Goal: Task Accomplishment & Management: Manage account settings

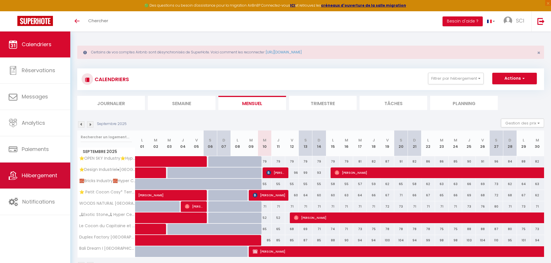
click at [34, 175] on span "Hébergement" at bounding box center [40, 175] width 36 height 7
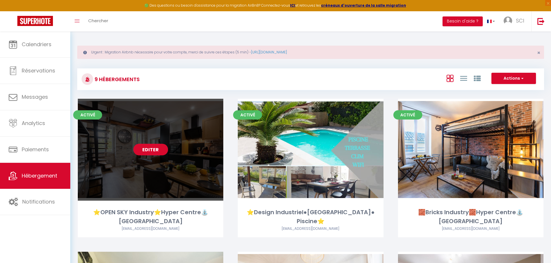
click at [158, 149] on link "Editer" at bounding box center [150, 150] width 35 height 12
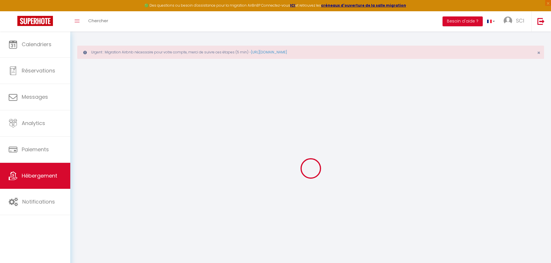
select select
type input "[EMAIL_ADDRESS][DOMAIN_NAME]"
checkbox input "true"
checkbox input "false"
checkbox input "true"
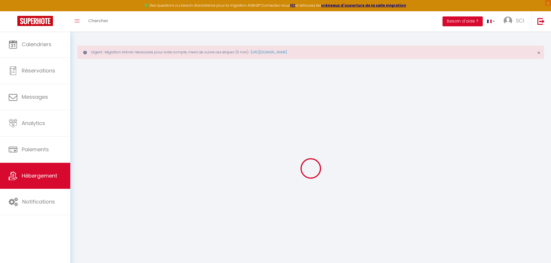
checkbox input "true"
checkbox input "false"
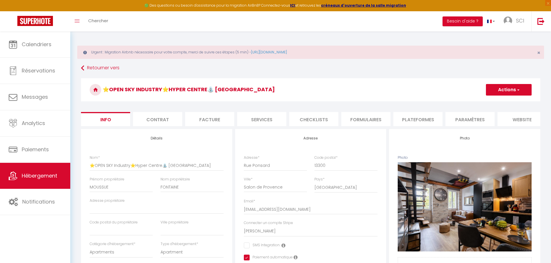
click at [259, 123] on li "Services" at bounding box center [261, 119] width 49 height 14
select select
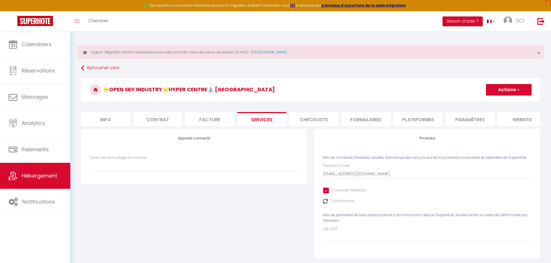
click at [325, 204] on img at bounding box center [325, 201] width 5 height 5
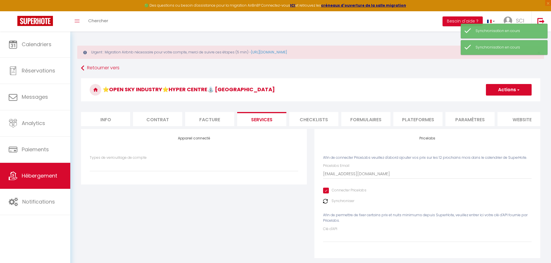
click at [325, 204] on img at bounding box center [325, 201] width 5 height 5
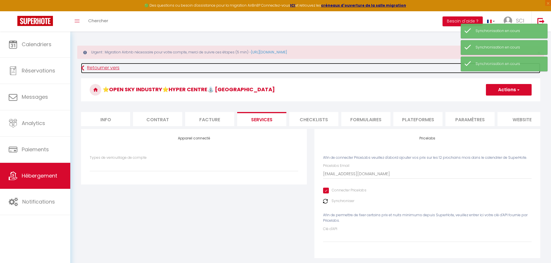
click at [105, 69] on link "Retourner vers" at bounding box center [310, 68] width 459 height 10
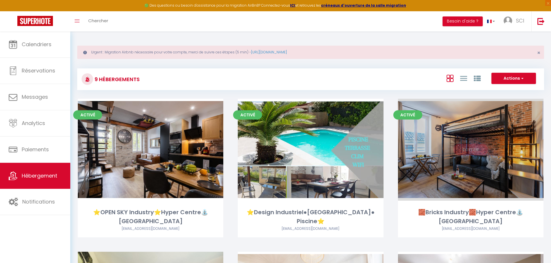
click at [480, 151] on link "Editer" at bounding box center [470, 150] width 35 height 12
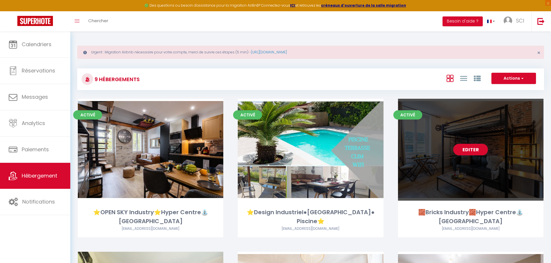
click at [480, 151] on link "Editer" at bounding box center [470, 150] width 35 height 12
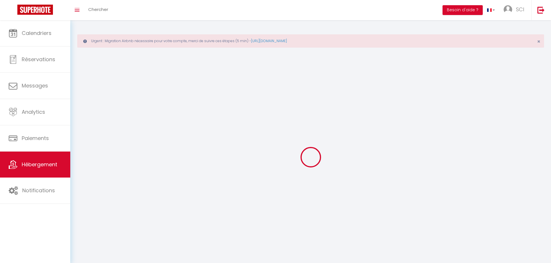
select select "1"
select select
select select "28"
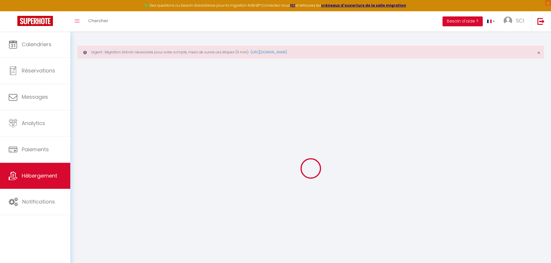
select select
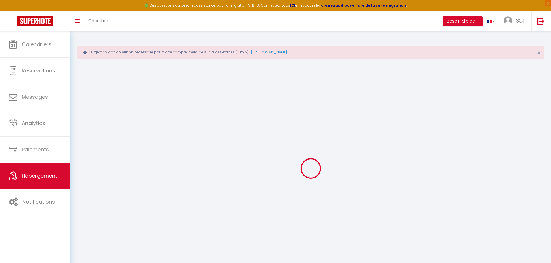
select select
checkbox input "false"
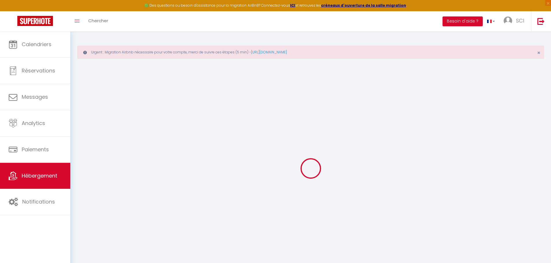
select select
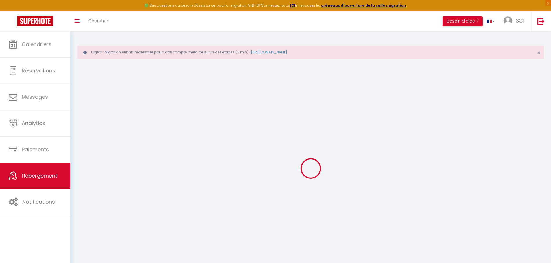
select select
checkbox input "false"
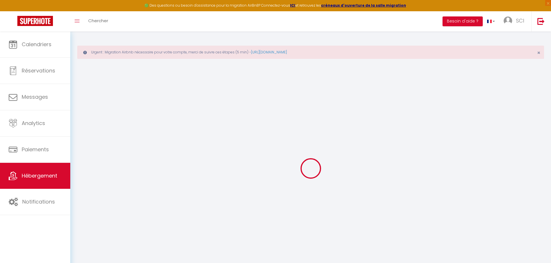
checkbox input "false"
select select
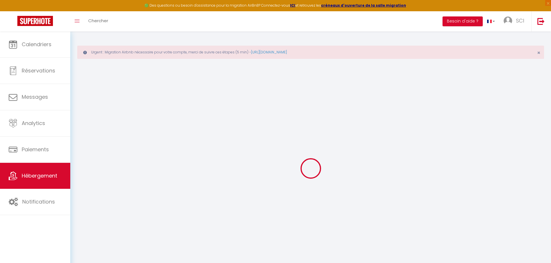
select select
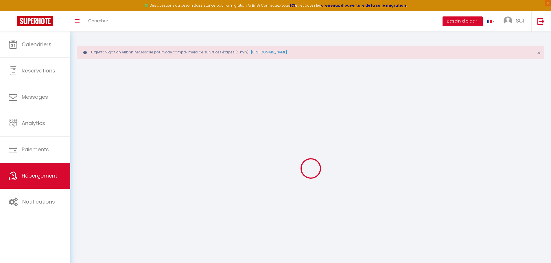
checkbox input "false"
select select
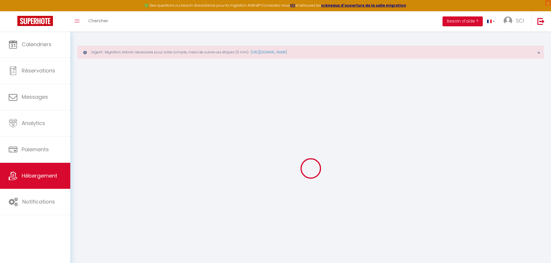
select select
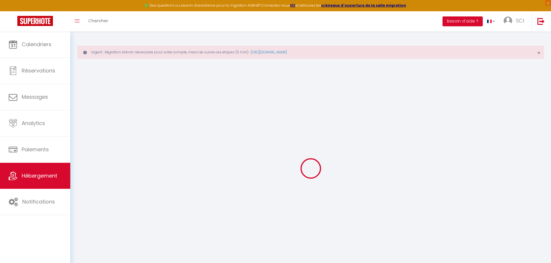
select select
checkbox input "false"
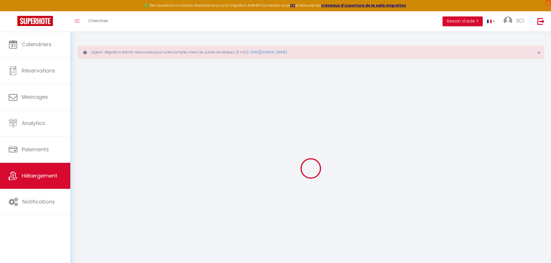
checkbox input "false"
select select
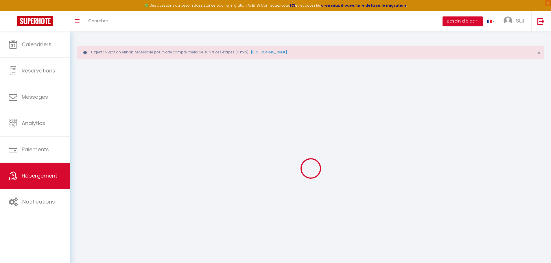
select select
checkbox input "false"
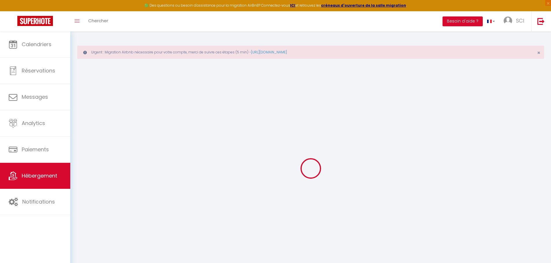
checkbox input "false"
select select
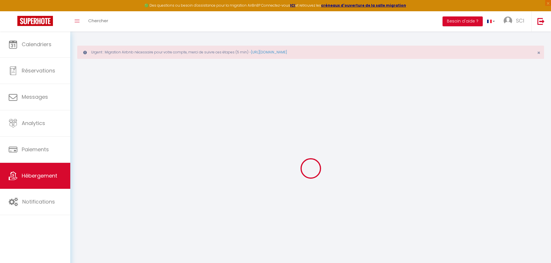
type input "🧱Bricks Industry🧱Hyper Centre⛲[GEOGRAPHIC_DATA]"
type input "MOUSSUE"
type input "FONTAINE"
select select "2"
select select "1"
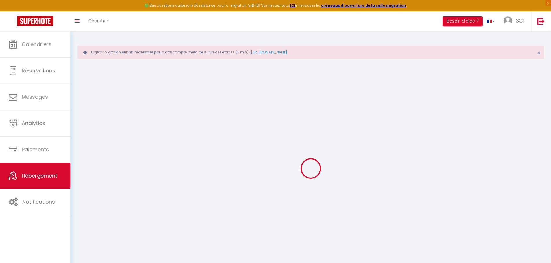
select select "0"
type input "60"
type input "35"
type input "2.34"
type input "250"
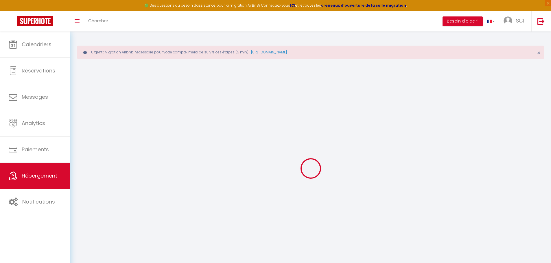
select select
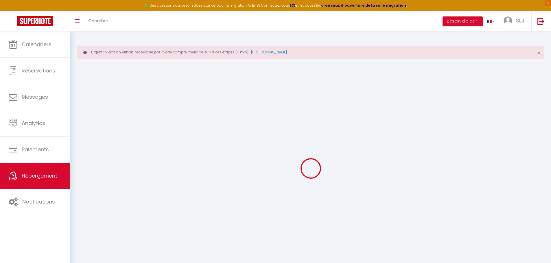
select select
type input "Rue Ponsard"
type input "13300"
type input "Salon-de-Provence"
type input "[EMAIL_ADDRESS][DOMAIN_NAME]"
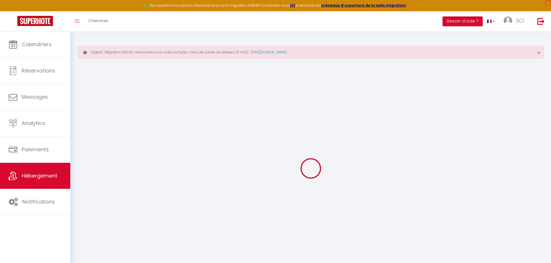
select select "376"
checkbox input "false"
checkbox input "true"
checkbox input "false"
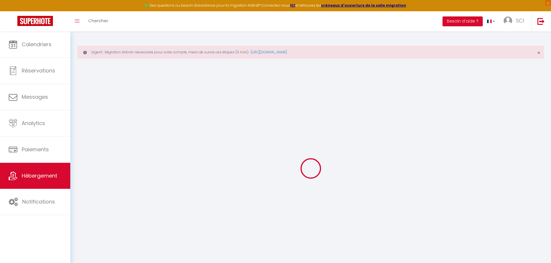
type input "0"
type input "24"
type input "0"
type input "12"
type input "0"
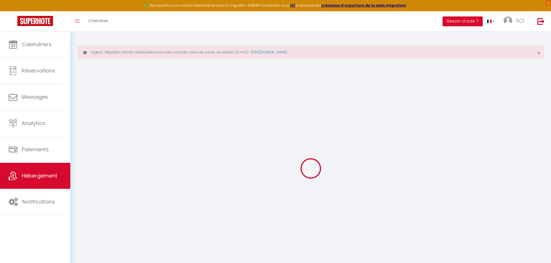
select select "24106"
select select
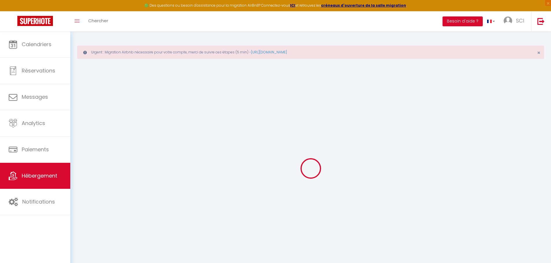
select select
checkbox input "false"
checkbox input "true"
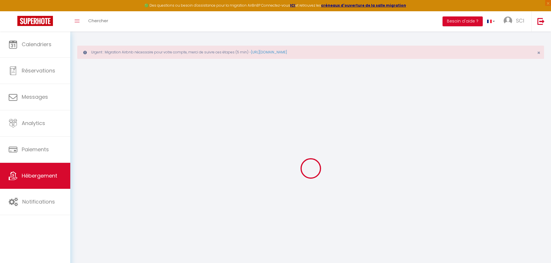
checkbox input "true"
checkbox input "false"
select select
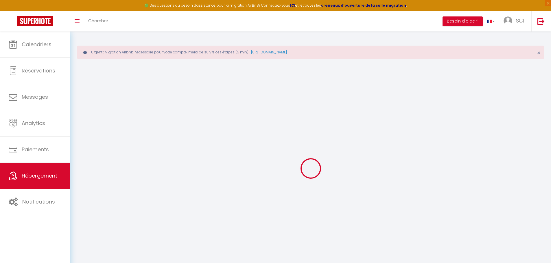
select select
checkbox input "false"
checkbox input "true"
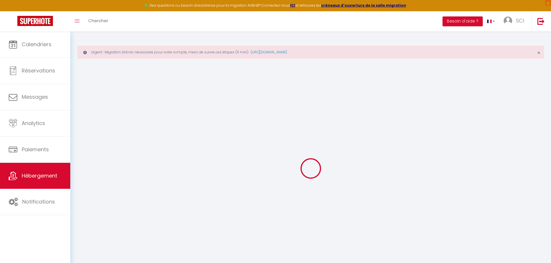
checkbox input "true"
checkbox input "false"
checkbox input "true"
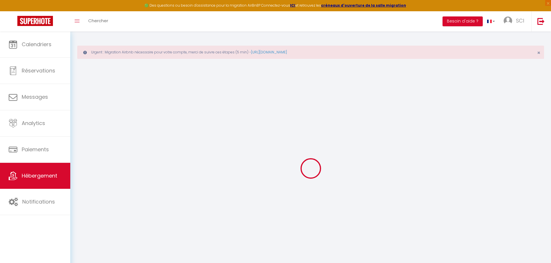
checkbox input "false"
select select "18:00"
select select "21:00"
select select "10:00"
select select "30"
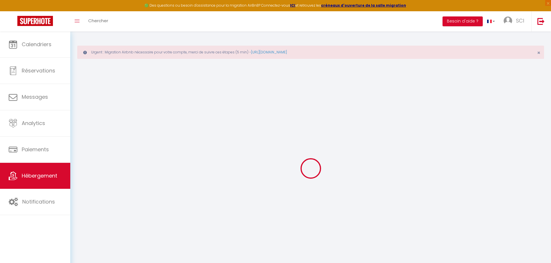
select select "120"
select select "19:00"
checkbox input "false"
checkbox input "true"
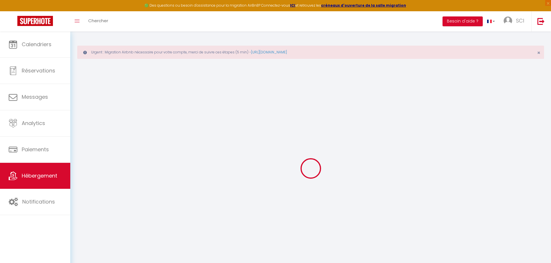
checkbox input "false"
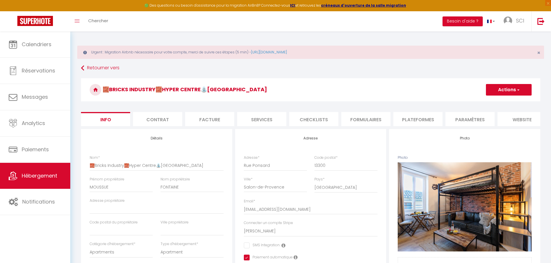
click at [273, 121] on li "Services" at bounding box center [261, 119] width 49 height 14
select select
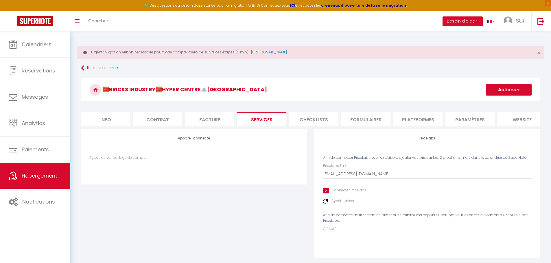
click at [323, 204] on img at bounding box center [325, 201] width 5 height 5
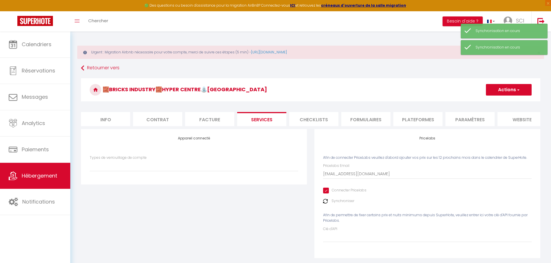
click at [323, 204] on img at bounding box center [325, 201] width 5 height 5
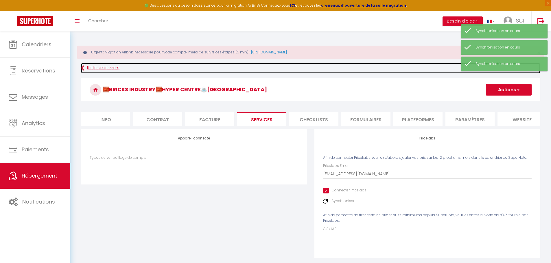
click at [93, 66] on link "Retourner vers" at bounding box center [310, 68] width 459 height 10
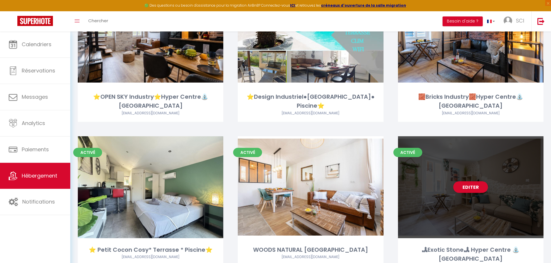
scroll to position [145, 0]
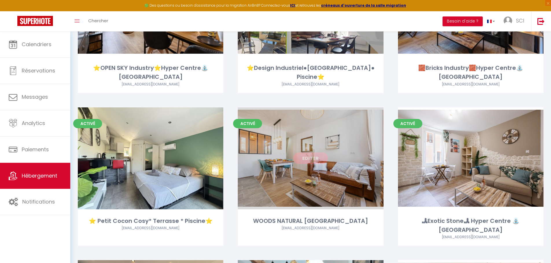
click at [304, 161] on link "Editer" at bounding box center [310, 159] width 35 height 12
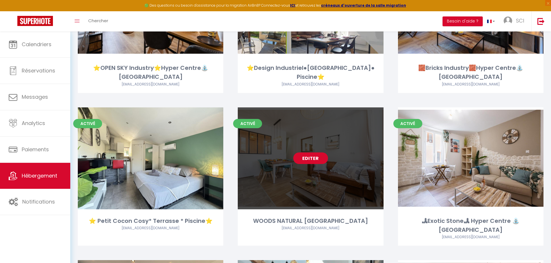
click at [318, 161] on link "Editer" at bounding box center [310, 159] width 35 height 12
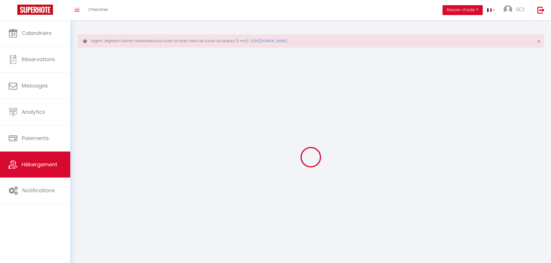
select select
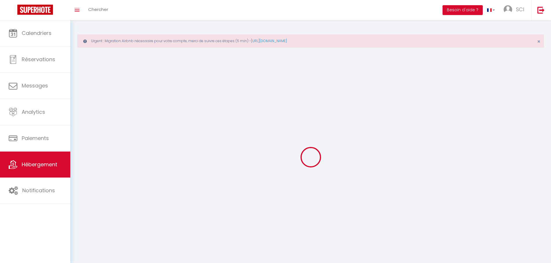
select select
checkbox input "false"
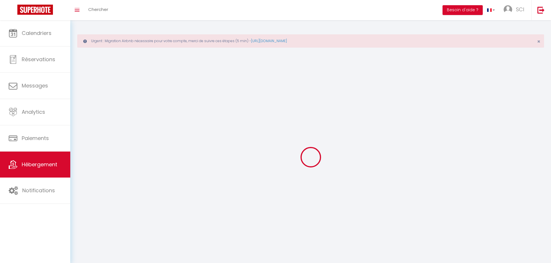
select select
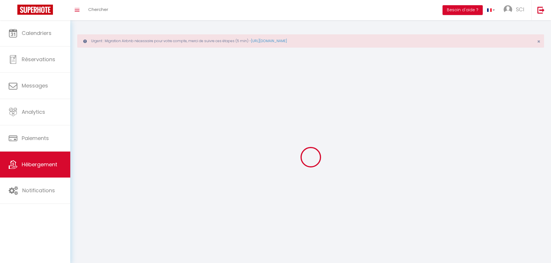
select select
checkbox input "false"
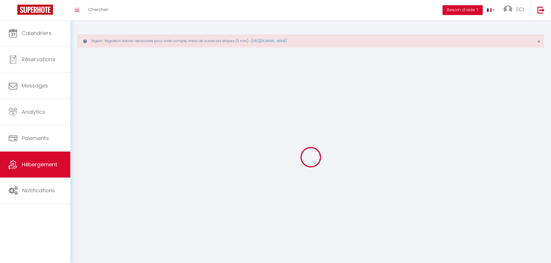
checkbox input "false"
select select
select select "28"
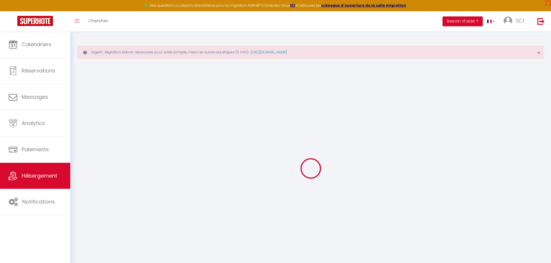
select select
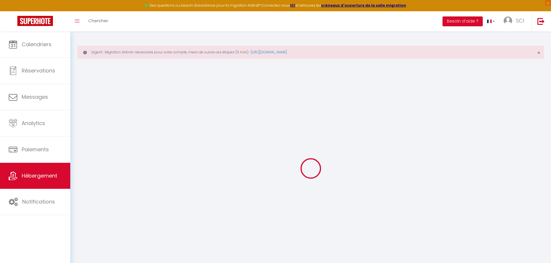
select select
checkbox input "false"
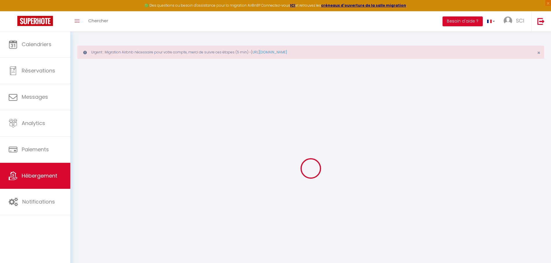
select select
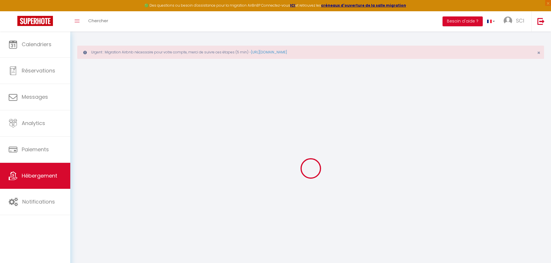
select select
checkbox input "false"
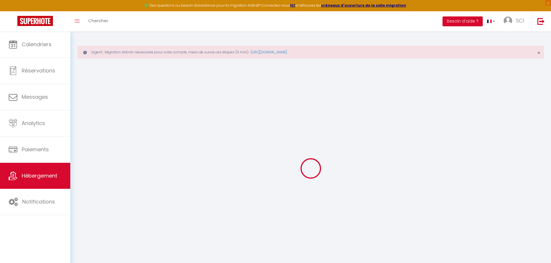
checkbox input "false"
select select
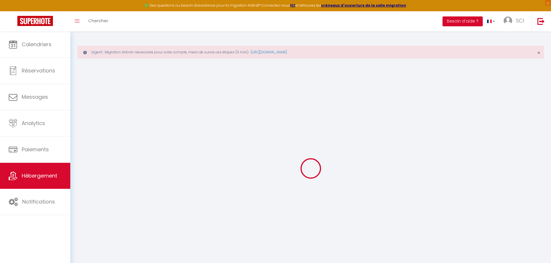
select select
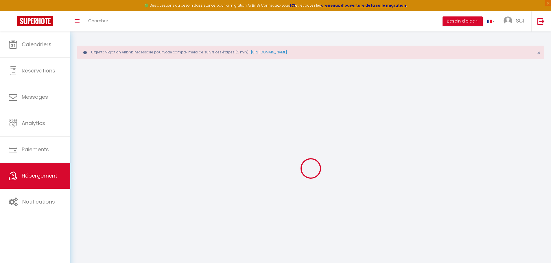
checkbox input "false"
select select
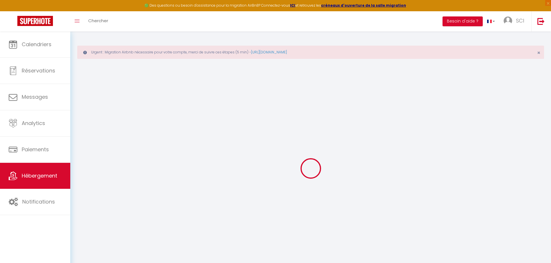
select select
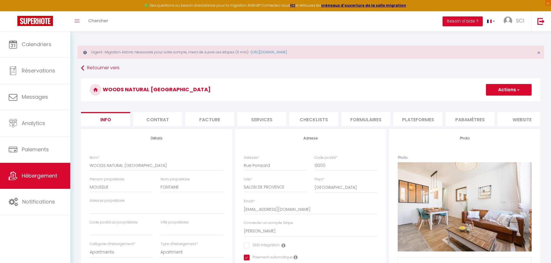
click at [172, 123] on li "Contrat" at bounding box center [157, 119] width 49 height 14
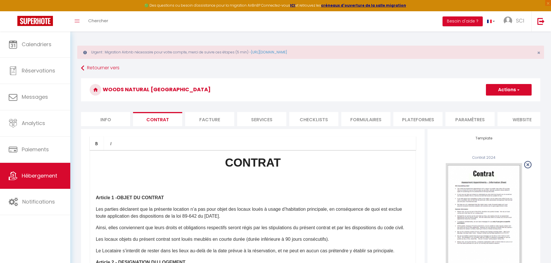
click at [266, 123] on li "Services" at bounding box center [261, 119] width 49 height 14
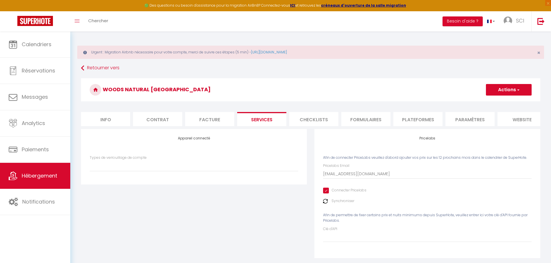
click at [324, 204] on img at bounding box center [325, 201] width 5 height 5
click at [326, 204] on img at bounding box center [325, 201] width 5 height 5
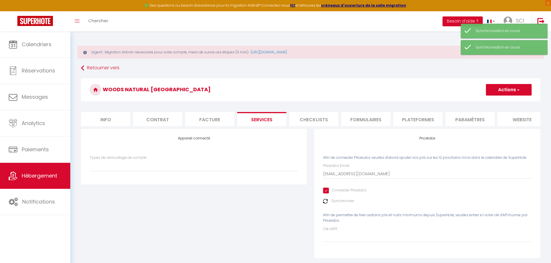
click at [326, 204] on img at bounding box center [325, 201] width 5 height 5
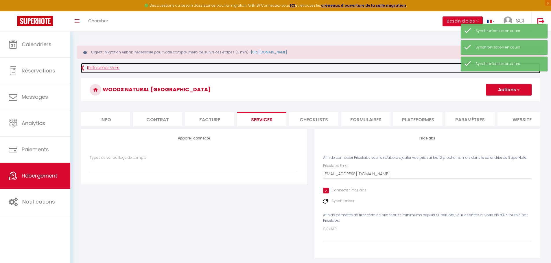
click at [88, 67] on link "Retourner vers" at bounding box center [310, 68] width 459 height 10
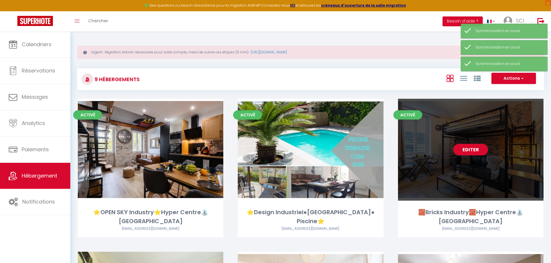
click at [473, 150] on link "Editer" at bounding box center [470, 150] width 35 height 12
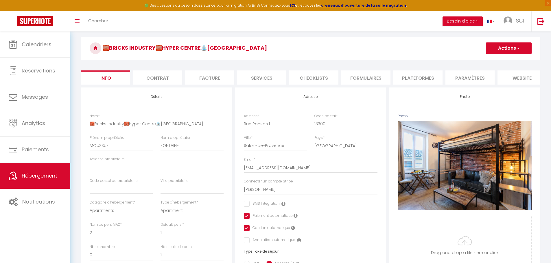
scroll to position [116, 0]
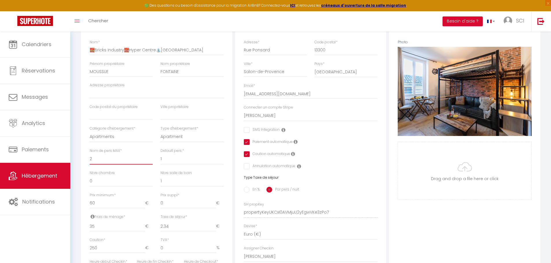
click at [96, 162] on select "1 2 3 4 5 6 7 8 9 10 11 12 13 14" at bounding box center [121, 159] width 63 height 11
click at [90, 158] on select "1 2 3 4 5 6 7 8 9 10 11 12 13 14" at bounding box center [121, 159] width 63 height 11
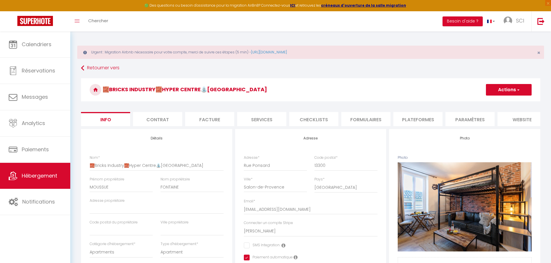
click at [509, 87] on button "Actions" at bounding box center [509, 90] width 46 height 12
click at [486, 102] on input "Enregistrer" at bounding box center [485, 103] width 21 height 6
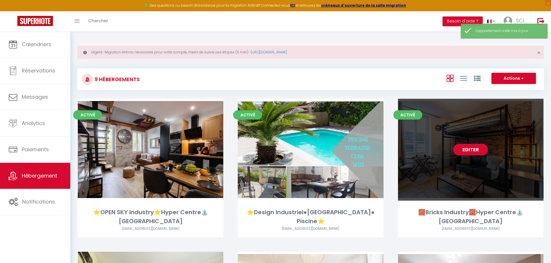
click at [465, 151] on link "Editer" at bounding box center [470, 150] width 35 height 12
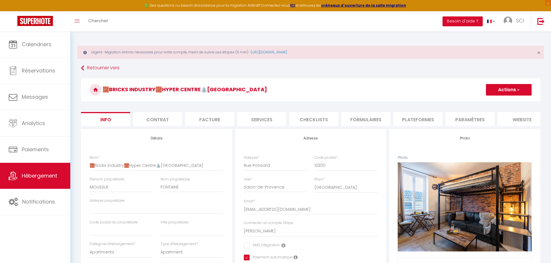
click at [160, 122] on li "Contrat" at bounding box center [157, 119] width 49 height 14
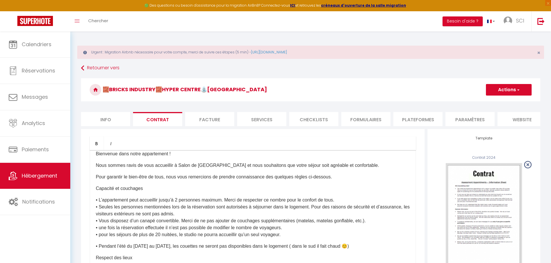
scroll to position [954, 0]
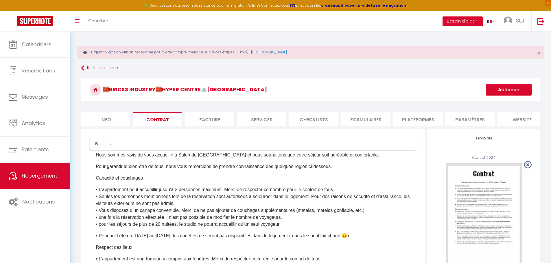
click at [181, 208] on p "• L’appartement peut accueillir jusqu’à 2 personnes maximum. Merci de respecter…" at bounding box center [253, 207] width 314 height 42
click at [204, 208] on p "• L’appartement peut accueillir jusqu’à 1 personnes maximum. Merci de respecter…" at bounding box center [253, 207] width 314 height 42
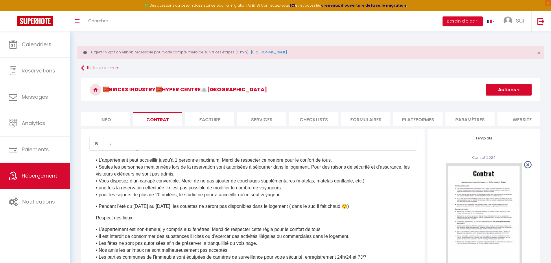
scroll to position [1012, 0]
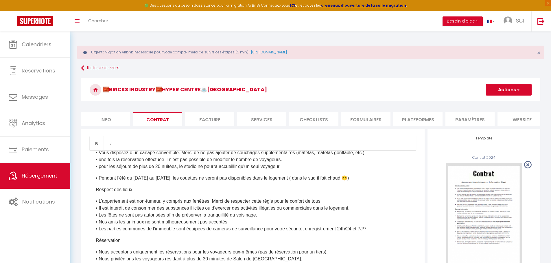
click at [503, 89] on button "Actions" at bounding box center [509, 90] width 46 height 12
click at [469, 103] on link "Enregistrer" at bounding box center [491, 103] width 79 height 8
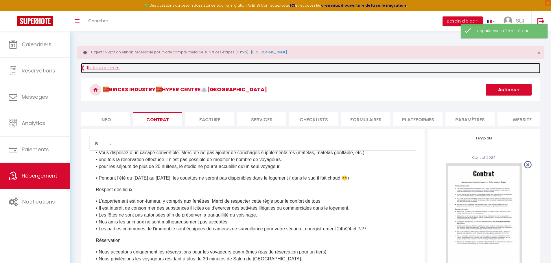
click at [105, 72] on link "Retourner vers" at bounding box center [310, 68] width 459 height 10
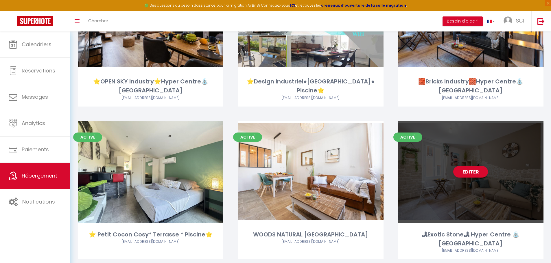
scroll to position [145, 0]
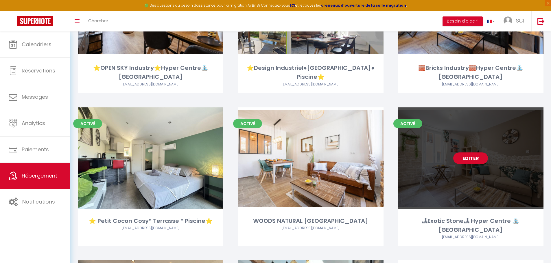
click at [468, 160] on link "Editer" at bounding box center [470, 159] width 35 height 12
click at [470, 158] on link "Editer" at bounding box center [470, 159] width 35 height 12
click at [472, 157] on link "Editer" at bounding box center [470, 159] width 35 height 12
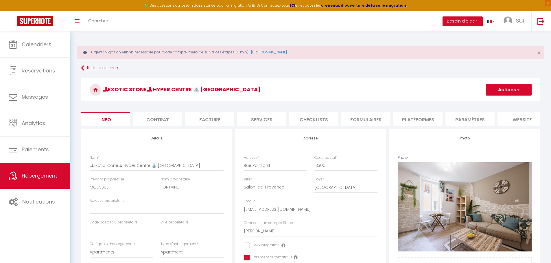
click at [276, 118] on li "Services" at bounding box center [261, 119] width 49 height 14
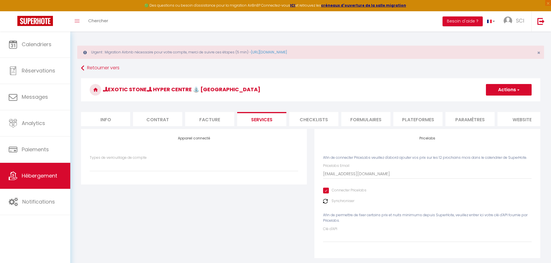
click at [325, 204] on img at bounding box center [325, 201] width 5 height 5
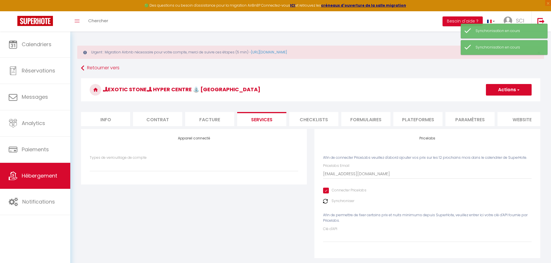
click at [325, 204] on img at bounding box center [325, 201] width 5 height 5
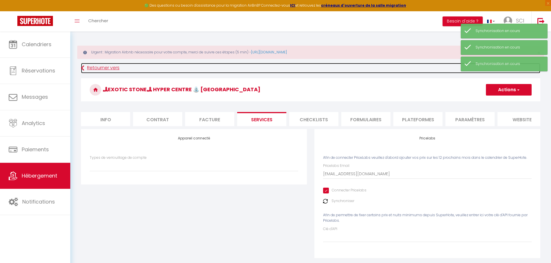
click at [99, 69] on link "Retourner vers" at bounding box center [310, 68] width 459 height 10
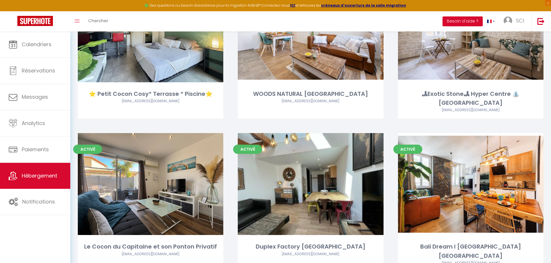
scroll to position [289, 0]
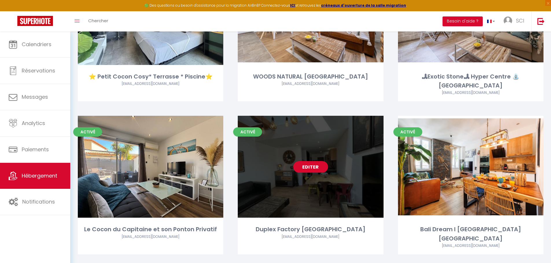
click at [303, 166] on link "Editer" at bounding box center [310, 167] width 35 height 12
click at [313, 169] on link "Editer" at bounding box center [310, 167] width 35 height 12
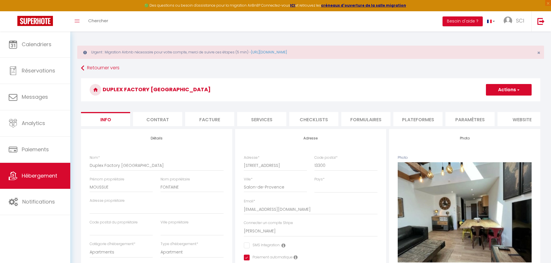
click at [411, 118] on li "Plateformes" at bounding box center [417, 119] width 49 height 14
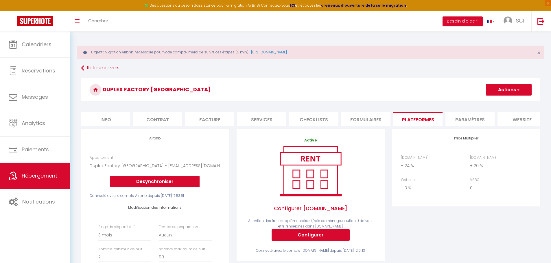
click at [306, 116] on li "Checklists" at bounding box center [313, 119] width 49 height 14
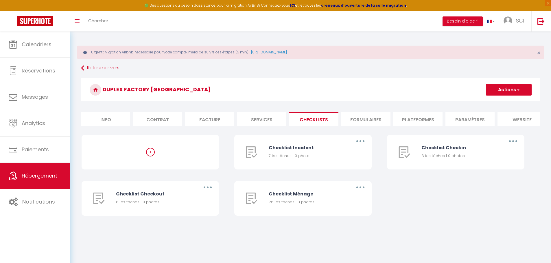
click at [267, 122] on li "Services" at bounding box center [261, 119] width 49 height 14
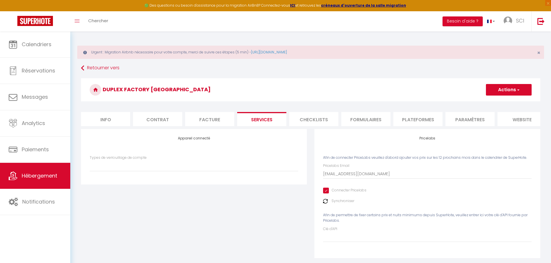
click at [327, 204] on img at bounding box center [325, 201] width 5 height 5
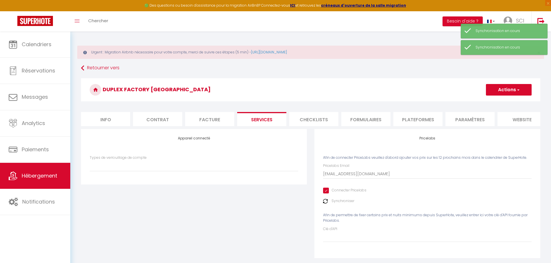
click at [327, 204] on img at bounding box center [325, 201] width 5 height 5
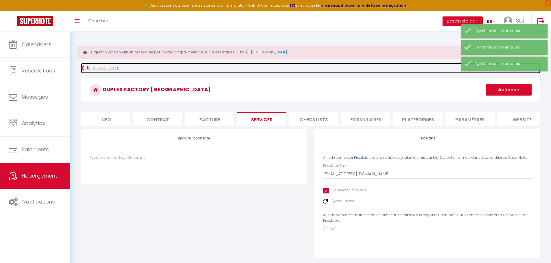
click at [96, 68] on link "Retourner vers" at bounding box center [310, 68] width 459 height 10
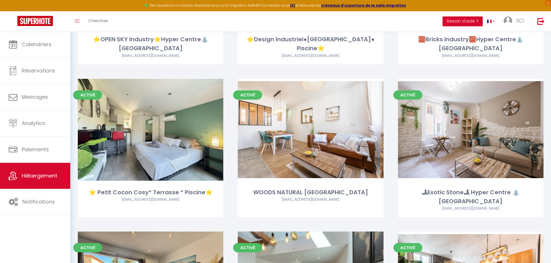
scroll to position [173, 0]
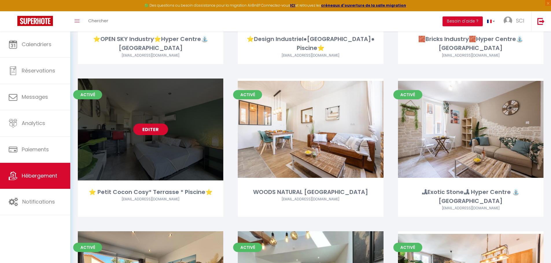
click at [143, 129] on link "Editer" at bounding box center [150, 130] width 35 height 12
click at [154, 134] on link "Editer" at bounding box center [150, 130] width 35 height 12
click at [147, 130] on link "Editer" at bounding box center [150, 130] width 35 height 12
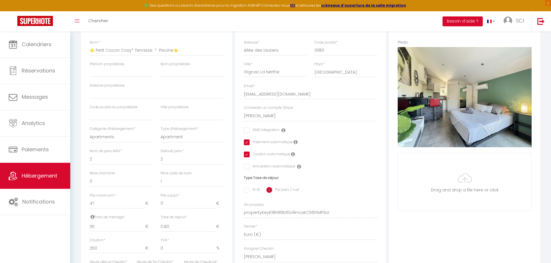
scroll to position [116, 0]
click at [101, 162] on select "1 2 3 4 5 6 7 8 9 10 11 12 13 14" at bounding box center [121, 159] width 63 height 11
click at [90, 158] on select "1 2 3 4 5 6 7 8 9 10 11 12 13 14" at bounding box center [121, 159] width 63 height 11
click at [174, 164] on select "1 2 3 4 5 6 7 8 9 10 11 12 13 14" at bounding box center [191, 159] width 63 height 11
click at [160, 158] on select "1 2 3 4 5 6 7 8 9 10 11 12 13 14" at bounding box center [191, 159] width 63 height 11
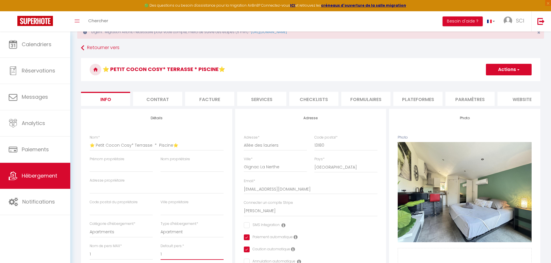
scroll to position [0, 0]
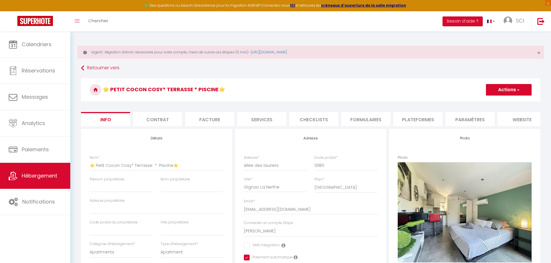
click at [506, 91] on button "Actions" at bounding box center [509, 90] width 46 height 12
click at [485, 103] on input "Enregistrer" at bounding box center [485, 103] width 21 height 6
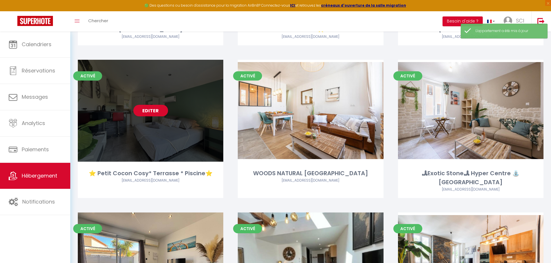
scroll to position [173, 0]
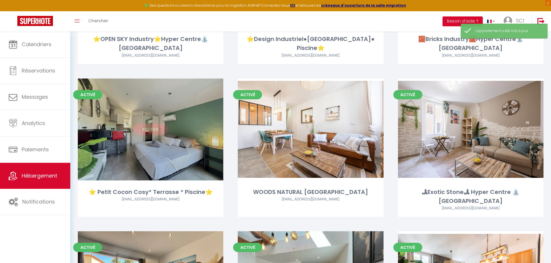
click at [143, 130] on link "Editer" at bounding box center [150, 130] width 35 height 12
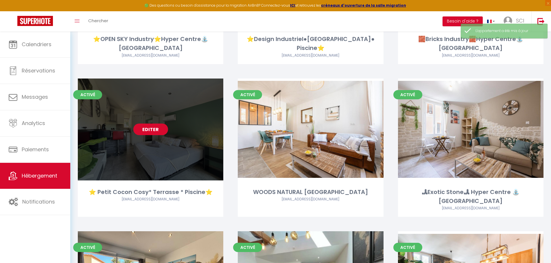
click at [156, 133] on link "Editer" at bounding box center [150, 130] width 35 height 12
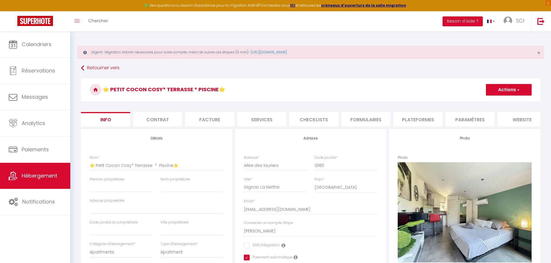
click at [255, 121] on li "Services" at bounding box center [261, 119] width 49 height 14
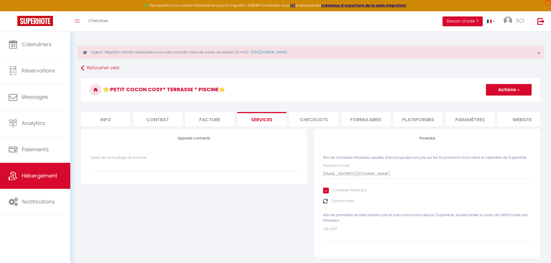
click at [325, 204] on img at bounding box center [325, 201] width 5 height 5
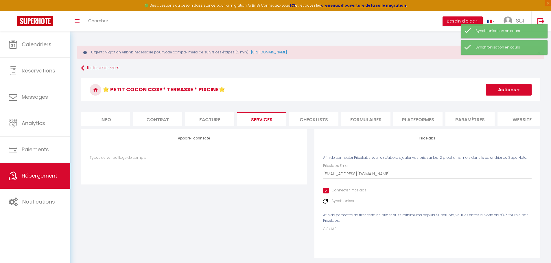
click at [325, 204] on img at bounding box center [325, 201] width 5 height 5
click at [164, 123] on li "Contrat" at bounding box center [157, 119] width 49 height 14
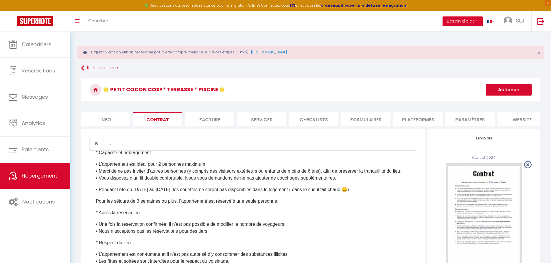
scroll to position [896, 0]
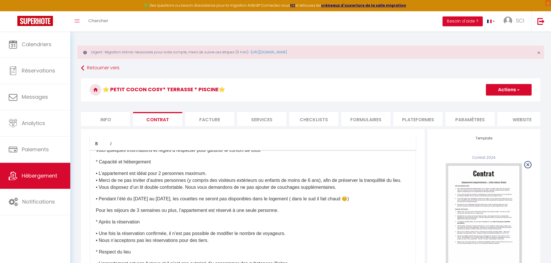
click at [163, 191] on p "• L’appartement est idéal pour 2 personnes maximum. • Merci de ne pas inviter d…" at bounding box center [253, 180] width 314 height 21
click at [185, 191] on p "• L’appartement est idéal pour 1 personnes maximum. • Merci de ne pas inviter d…" at bounding box center [253, 180] width 314 height 21
click at [512, 93] on button "Actions" at bounding box center [509, 90] width 46 height 12
click at [471, 102] on link "Enregistrer" at bounding box center [491, 103] width 79 height 8
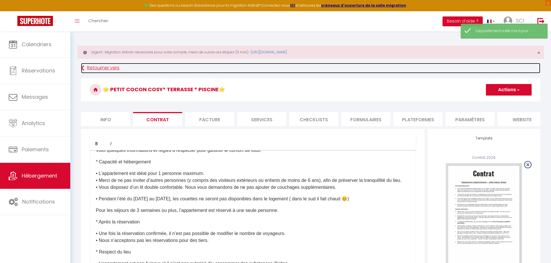
click at [94, 67] on link "Retourner vers" at bounding box center [310, 68] width 459 height 10
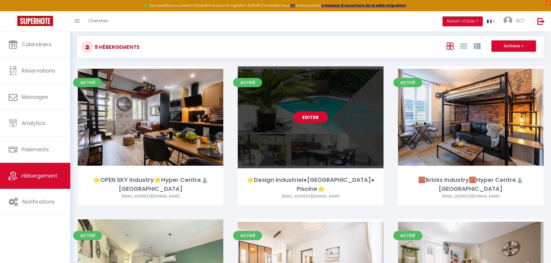
scroll to position [29, 0]
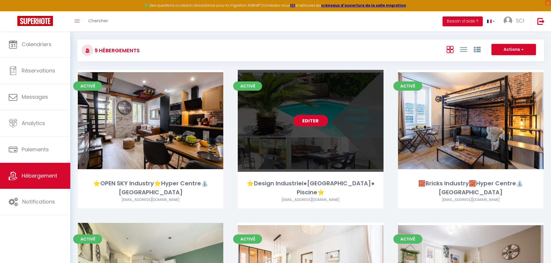
click at [307, 126] on link "Editer" at bounding box center [310, 121] width 35 height 12
click at [308, 122] on link "Editer" at bounding box center [310, 121] width 35 height 12
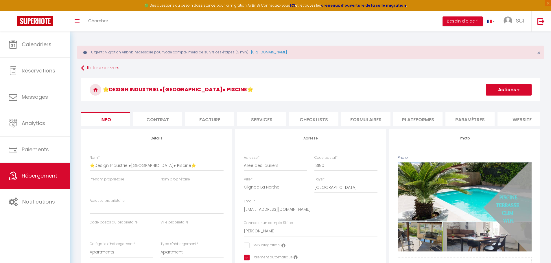
click at [254, 118] on li "Services" at bounding box center [261, 119] width 49 height 14
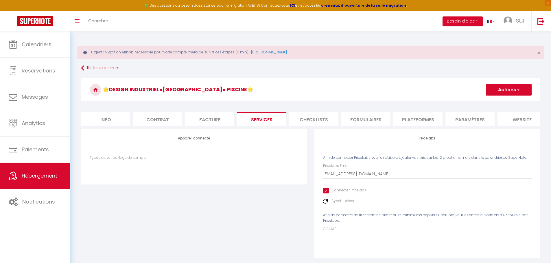
click at [325, 204] on img at bounding box center [325, 201] width 5 height 5
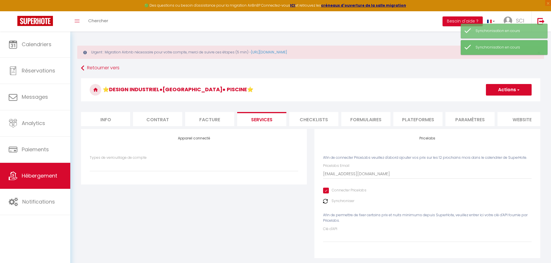
click at [325, 204] on img at bounding box center [325, 201] width 5 height 5
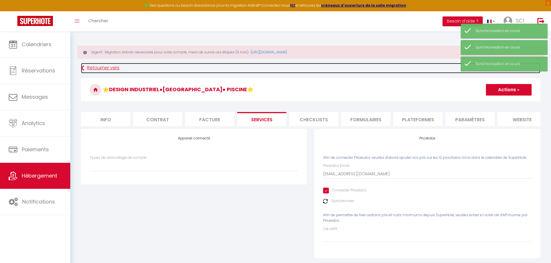
click at [104, 68] on link "Retourner vers" at bounding box center [310, 68] width 459 height 10
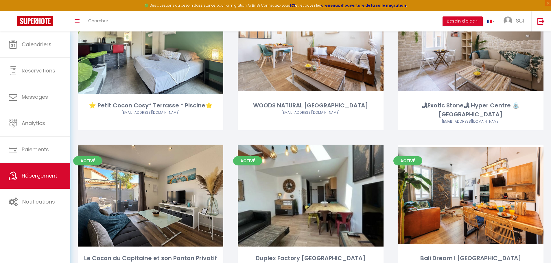
scroll to position [293, 0]
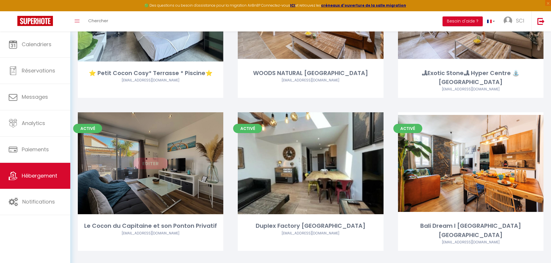
click at [145, 163] on link "Editer" at bounding box center [150, 164] width 35 height 12
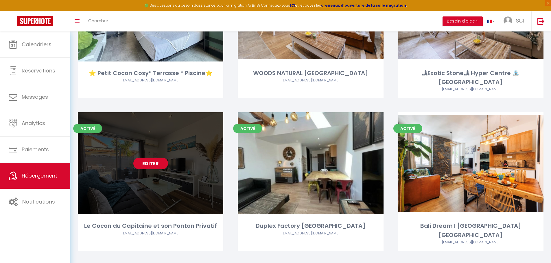
click at [157, 166] on link "Editer" at bounding box center [150, 164] width 35 height 12
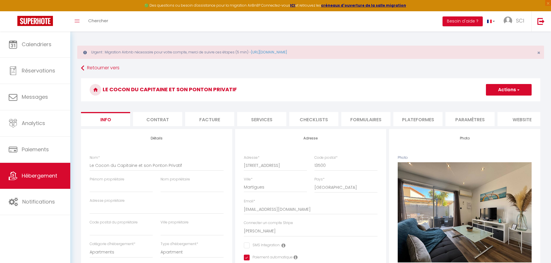
click at [260, 120] on li "Services" at bounding box center [261, 119] width 49 height 14
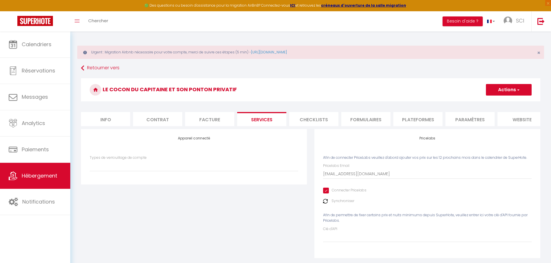
click at [325, 204] on img at bounding box center [325, 201] width 5 height 5
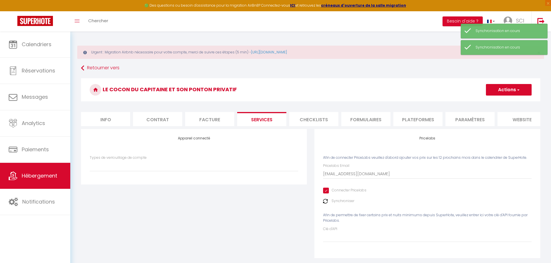
click at [325, 204] on img at bounding box center [325, 201] width 5 height 5
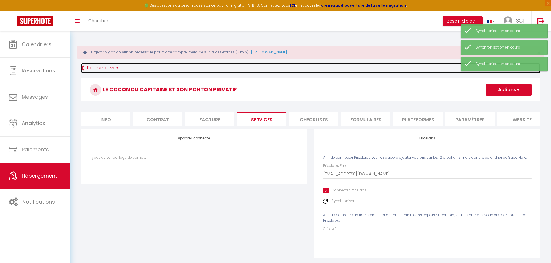
click at [112, 66] on link "Retourner vers" at bounding box center [310, 68] width 459 height 10
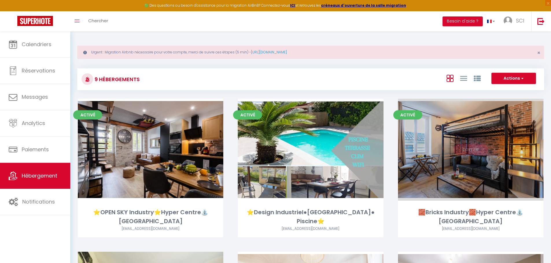
click at [476, 150] on link "Editer" at bounding box center [470, 150] width 35 height 12
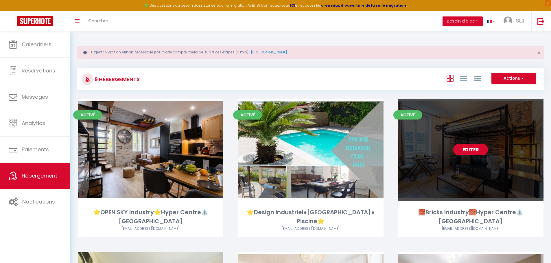
click at [474, 151] on link "Editer" at bounding box center [470, 150] width 35 height 12
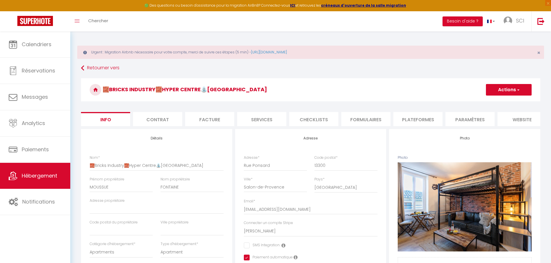
click at [262, 123] on li "Services" at bounding box center [261, 119] width 49 height 14
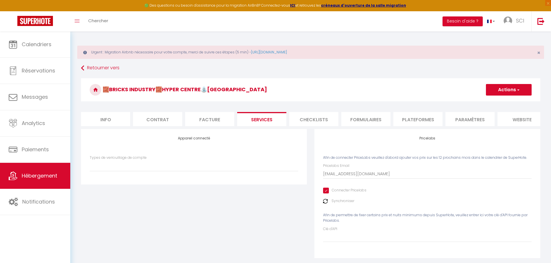
click at [325, 204] on img at bounding box center [325, 201] width 5 height 5
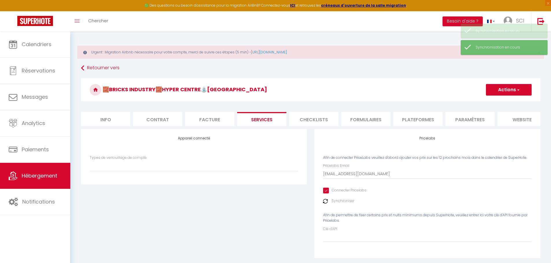
click at [325, 204] on img at bounding box center [325, 201] width 5 height 5
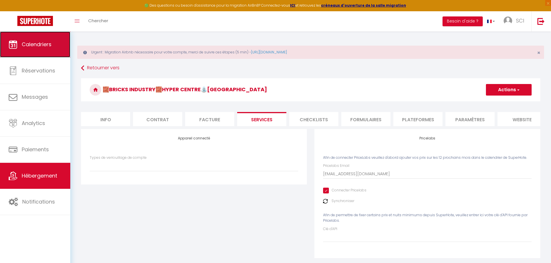
click at [35, 53] on link "Calendriers" at bounding box center [35, 45] width 70 height 26
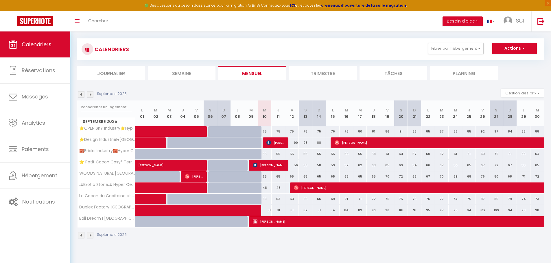
scroll to position [32, 0]
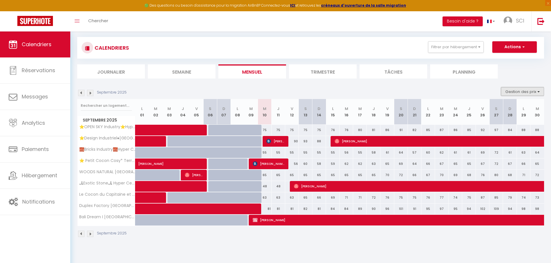
click at [515, 93] on button "Gestion des prix" at bounding box center [522, 91] width 43 height 9
click at [491, 110] on ul "Nb Nuits minimum Règles Disponibilité" at bounding box center [513, 120] width 61 height 31
click at [506, 95] on button "Gestion des prix" at bounding box center [522, 91] width 43 height 9
click at [494, 108] on input "Nb Nuits minimum" at bounding box center [517, 110] width 52 height 6
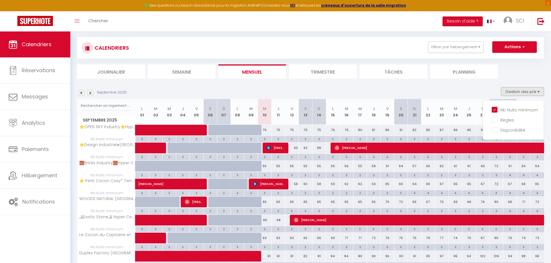
click at [421, 81] on div "CALENDRIERS Filtrer par hébergement Fontaine Moussue ⭐OPEN SKY Industry⭐Hyper C…" at bounding box center [310, 168] width 467 height 273
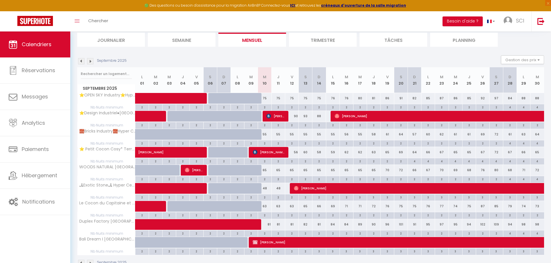
scroll to position [50, 0]
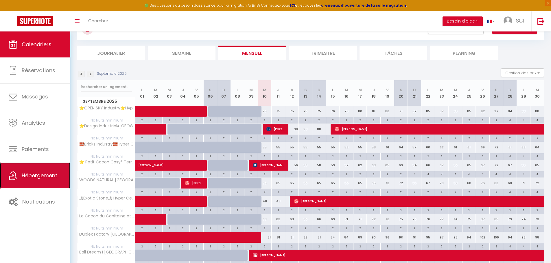
click at [43, 180] on link "Hébergement" at bounding box center [35, 176] width 70 height 26
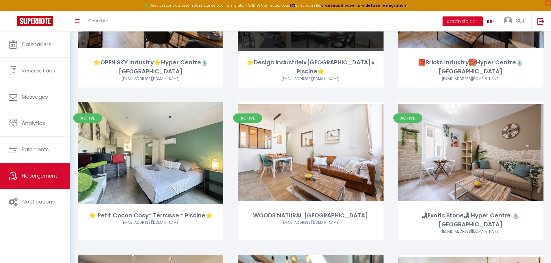
scroll to position [231, 0]
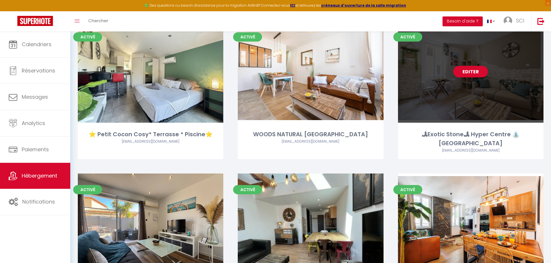
click at [464, 73] on link "Editer" at bounding box center [470, 72] width 35 height 12
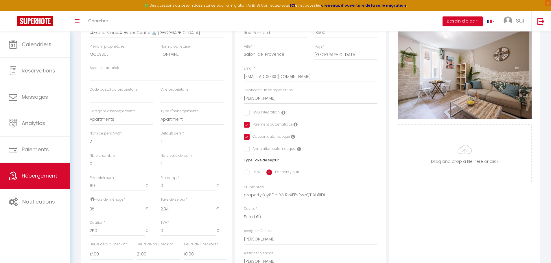
scroll to position [145, 0]
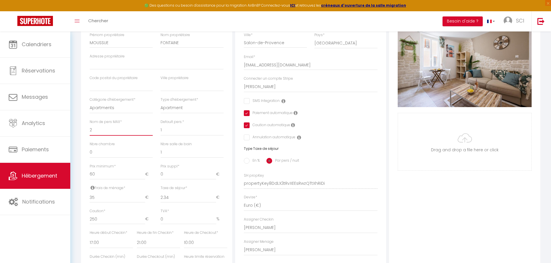
click at [96, 136] on select "1 2 3 4 5 6 7 8 9 10 11 12 13 14" at bounding box center [121, 130] width 63 height 11
click at [90, 129] on select "1 2 3 4 5 6 7 8 9 10 11 12 13 14" at bounding box center [121, 130] width 63 height 11
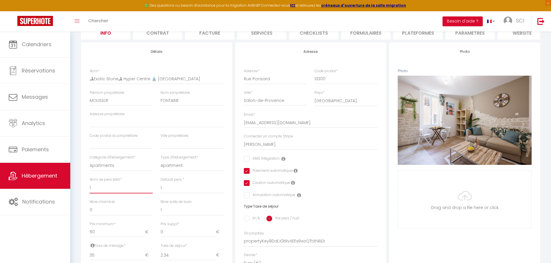
scroll to position [0, 0]
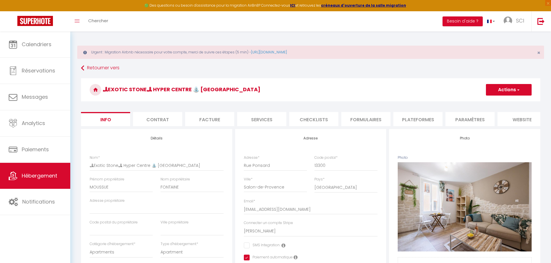
click at [491, 88] on button "Actions" at bounding box center [509, 90] width 46 height 12
click at [482, 105] on input "Enregistrer" at bounding box center [485, 103] width 21 height 6
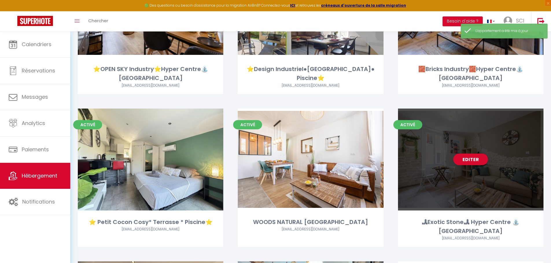
scroll to position [145, 0]
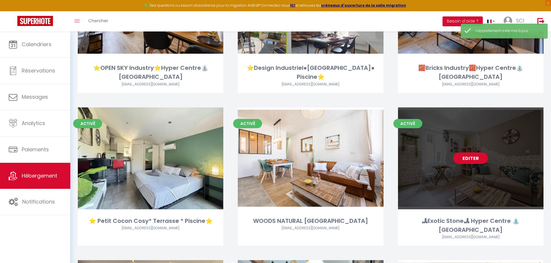
click at [477, 162] on link "Editer" at bounding box center [470, 159] width 35 height 12
click at [476, 158] on link "Editer" at bounding box center [470, 159] width 35 height 12
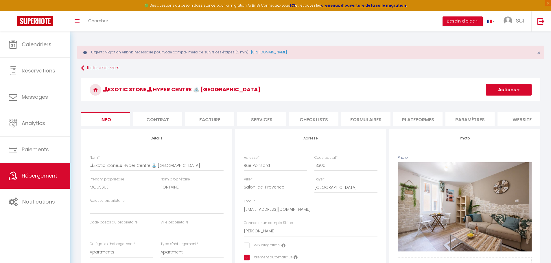
click at [259, 121] on li "Services" at bounding box center [261, 119] width 49 height 14
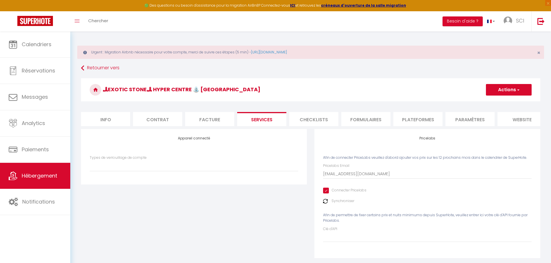
click at [148, 116] on li "Contrat" at bounding box center [157, 119] width 49 height 14
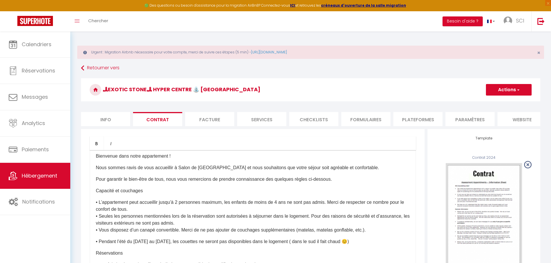
scroll to position [896, 0]
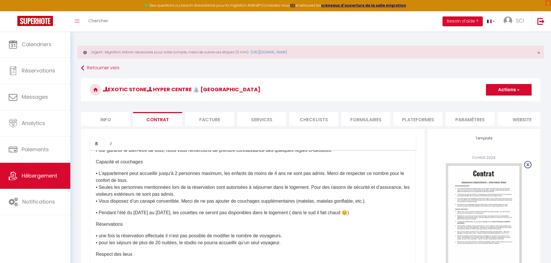
click at [182, 192] on p "• L’appartement peut accueillir jusqu’à 2 personnes maximum, les enfants de moi…" at bounding box center [253, 187] width 314 height 35
click at [205, 193] on p "• L’appartement peut accueillir jusqu’à 1 personnes maximum, les enfants de moi…" at bounding box center [253, 187] width 314 height 35
click at [505, 88] on button "Actions" at bounding box center [509, 90] width 46 height 12
click at [474, 102] on link "Enregistrer" at bounding box center [491, 103] width 79 height 8
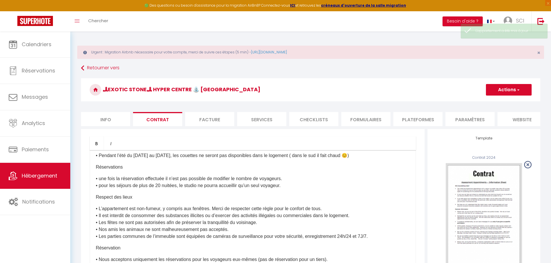
scroll to position [954, 0]
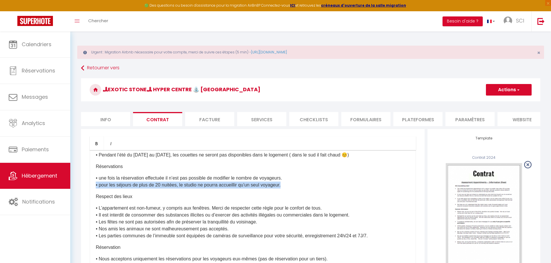
drag, startPoint x: 287, startPoint y: 204, endPoint x: 92, endPoint y: 206, distance: 195.1
click at [92, 206] on div "CONTRAT Article 1 - OBJET DU CONTRAT Les parties déclarent que la présente loca…" at bounding box center [253, 265] width 326 height 231
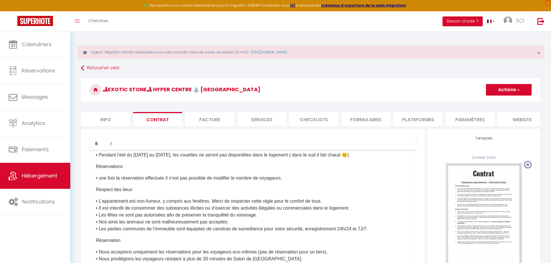
click at [510, 92] on button "Actions" at bounding box center [509, 90] width 46 height 12
click at [470, 105] on link "Enregistrer" at bounding box center [491, 103] width 79 height 8
click at [459, 21] on button "Besoin d'aide ?" at bounding box center [462, 21] width 40 height 10
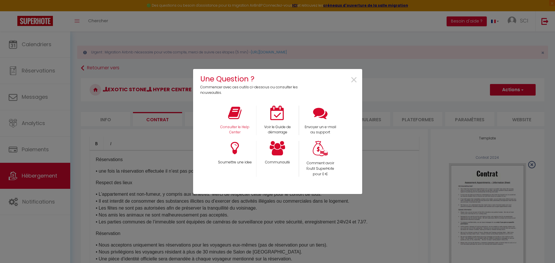
click at [234, 123] on div "Consulter le Help Center" at bounding box center [234, 121] width 43 height 30
click at [236, 128] on p "Consulter le Help Center" at bounding box center [234, 130] width 35 height 11
click at [353, 79] on span "×" at bounding box center [354, 80] width 8 height 18
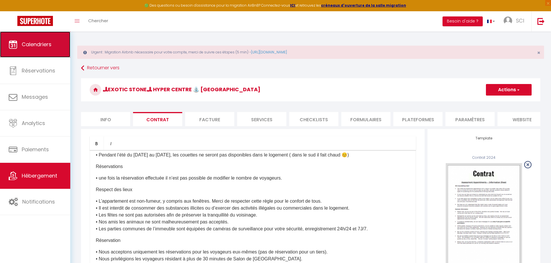
click at [36, 48] on link "Calendriers" at bounding box center [35, 45] width 70 height 26
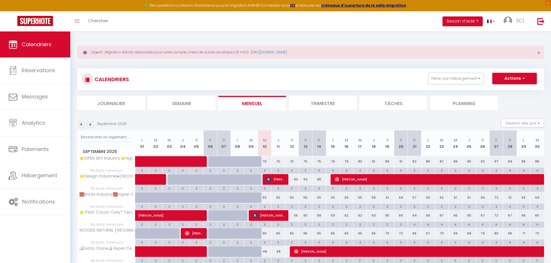
click at [324, 108] on li "Trimestre" at bounding box center [323, 103] width 68 height 14
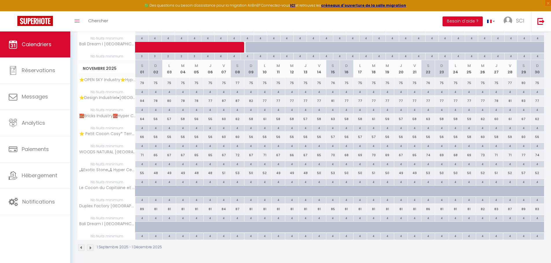
scroll to position [440, 0]
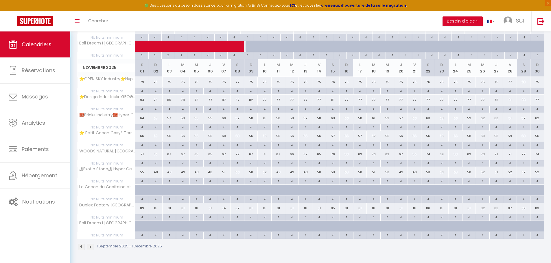
click at [90, 246] on img at bounding box center [90, 247] width 6 height 6
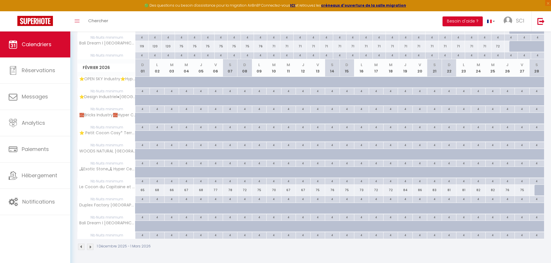
click at [90, 249] on img at bounding box center [90, 247] width 6 height 6
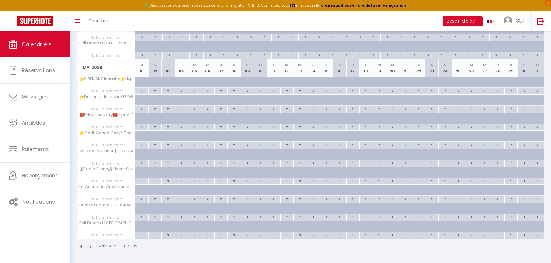
click at [83, 248] on img at bounding box center [81, 247] width 6 height 6
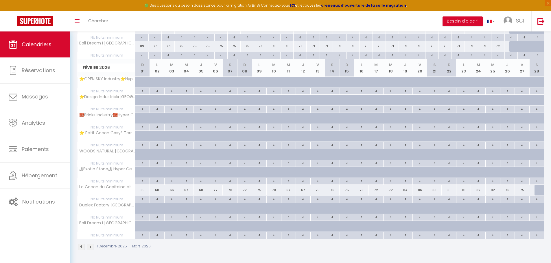
click at [80, 249] on img at bounding box center [81, 247] width 6 height 6
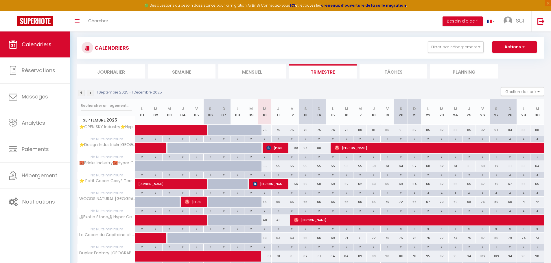
scroll to position [440, 0]
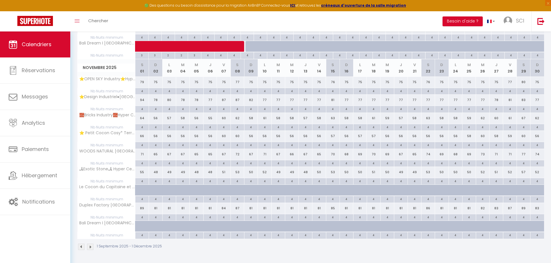
click at [90, 247] on img at bounding box center [90, 247] width 6 height 6
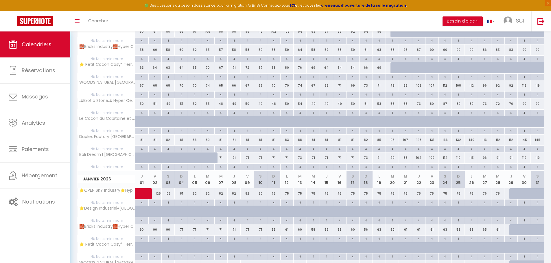
scroll to position [3, 0]
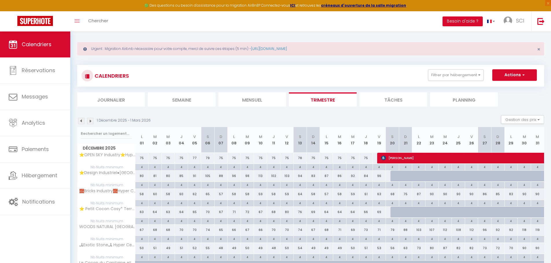
click at [81, 121] on img at bounding box center [81, 121] width 6 height 6
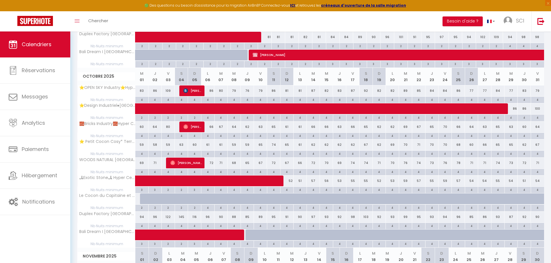
scroll to position [237, 0]
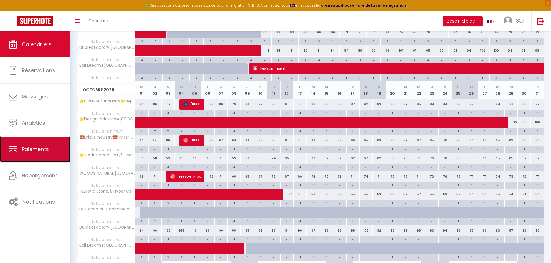
click at [46, 147] on span "Paiements" at bounding box center [35, 149] width 27 height 7
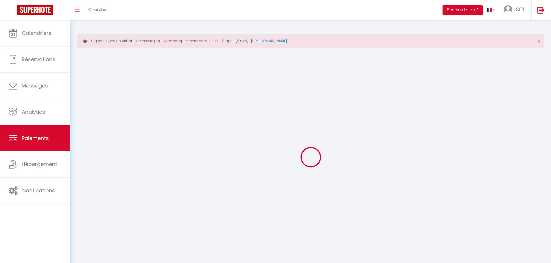
select select "2"
select select "0"
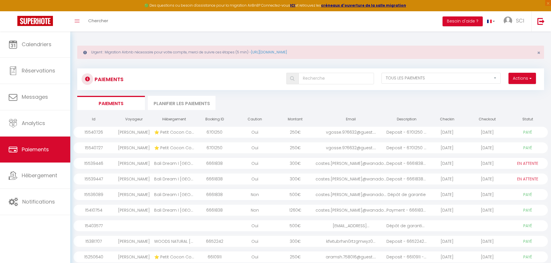
click at [510, 161] on div "PAYÉ EN ATTENTE" at bounding box center [527, 163] width 40 height 11
click at [530, 166] on select "PAYÉ EN ATTENTE" at bounding box center [527, 163] width 29 height 6
click at [421, 164] on div "Deposit - 6661838 - ..." at bounding box center [406, 163] width 40 height 11
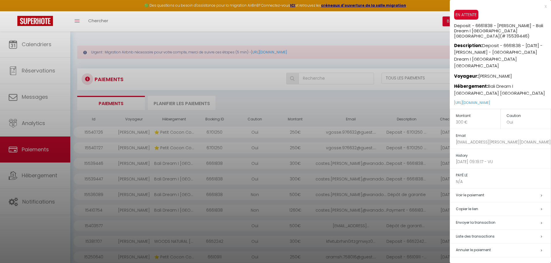
click at [467, 248] on span "Annuler le paiement" at bounding box center [473, 250] width 35 height 5
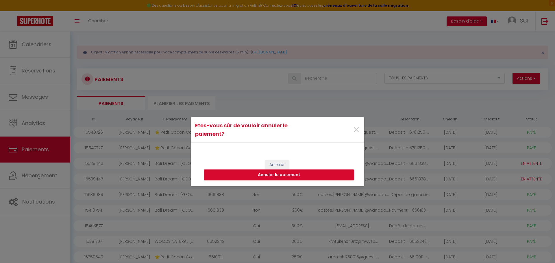
click at [278, 173] on button "Annuler le paiement" at bounding box center [279, 175] width 150 height 11
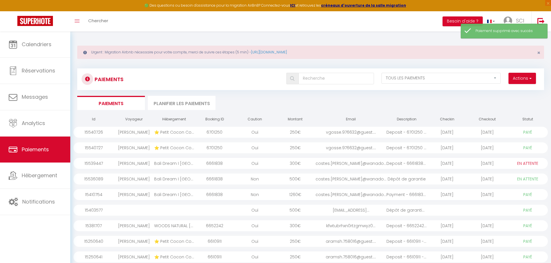
click at [397, 164] on div "Deposit - 6661838 - ..." at bounding box center [406, 163] width 40 height 11
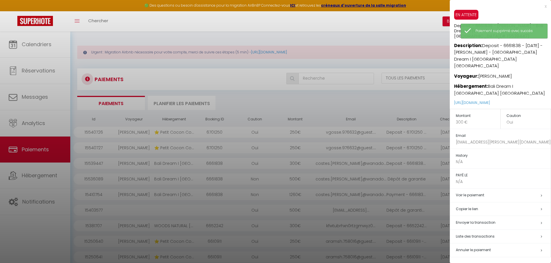
click at [467, 248] on span "Annuler le paiement" at bounding box center [473, 250] width 35 height 5
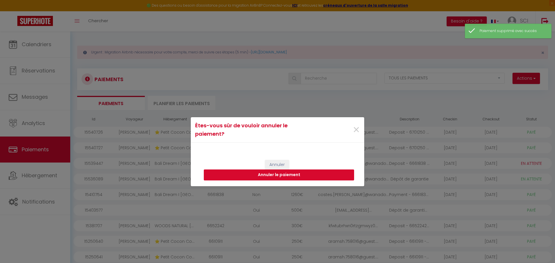
click at [271, 171] on button "Annuler le paiement" at bounding box center [279, 175] width 150 height 11
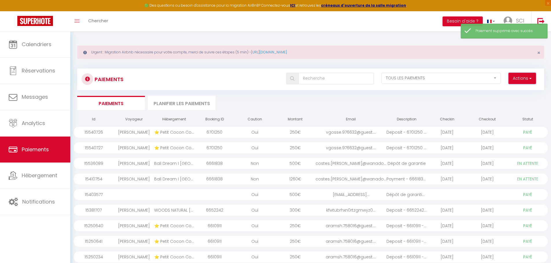
click at [523, 81] on button "Actions" at bounding box center [521, 79] width 27 height 12
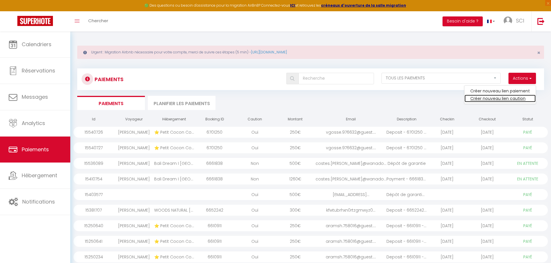
click at [498, 99] on link "Créer nouveau lien caution" at bounding box center [499, 99] width 71 height 8
select select
select select "other"
select select "376"
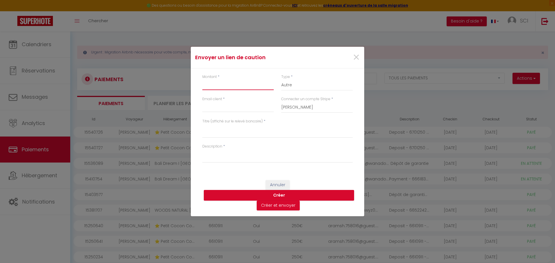
click at [219, 84] on input "Montant" at bounding box center [237, 85] width 71 height 10
type input "500"
click at [220, 110] on input "Email" at bounding box center [237, 107] width 71 height 10
type input "[EMAIL_ADDRESS][DOMAIN_NAME]"
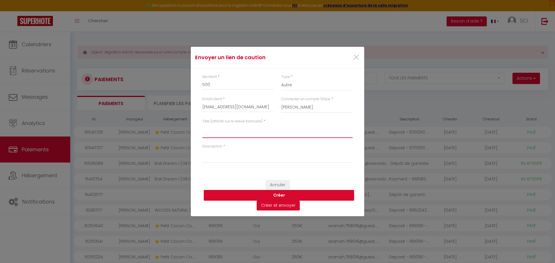
click at [215, 133] on textarea "Titre (affiché sur le relevé bancaire)" at bounding box center [277, 131] width 150 height 14
drag, startPoint x: 277, startPoint y: 128, endPoint x: 186, endPoint y: 125, distance: 91.4
click at [186, 125] on div "Envoyer un lien de caution × Montant * 500 Type * Nuits Frais de ménage Taxe de…" at bounding box center [277, 131] width 555 height 263
type textarea "Dépôt de garantie Villa Ensues"
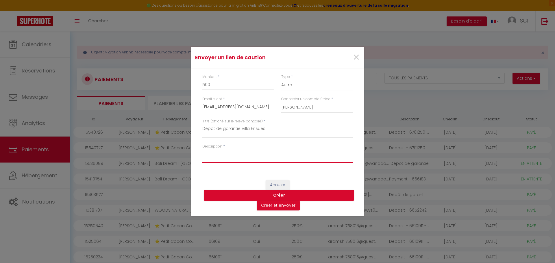
paste textarea "Dépôt de garantie Villa Ensues"
type textarea "Dépôt de garantie Villa Ensues"
click at [278, 196] on button "Créer" at bounding box center [279, 195] width 150 height 11
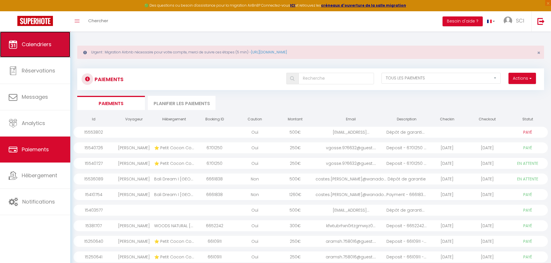
click at [33, 42] on span "Calendriers" at bounding box center [37, 44] width 30 height 7
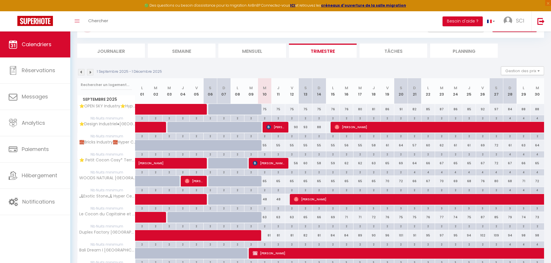
scroll to position [58, 0]
